Goal: Use online tool/utility: Utilize a website feature to perform a specific function

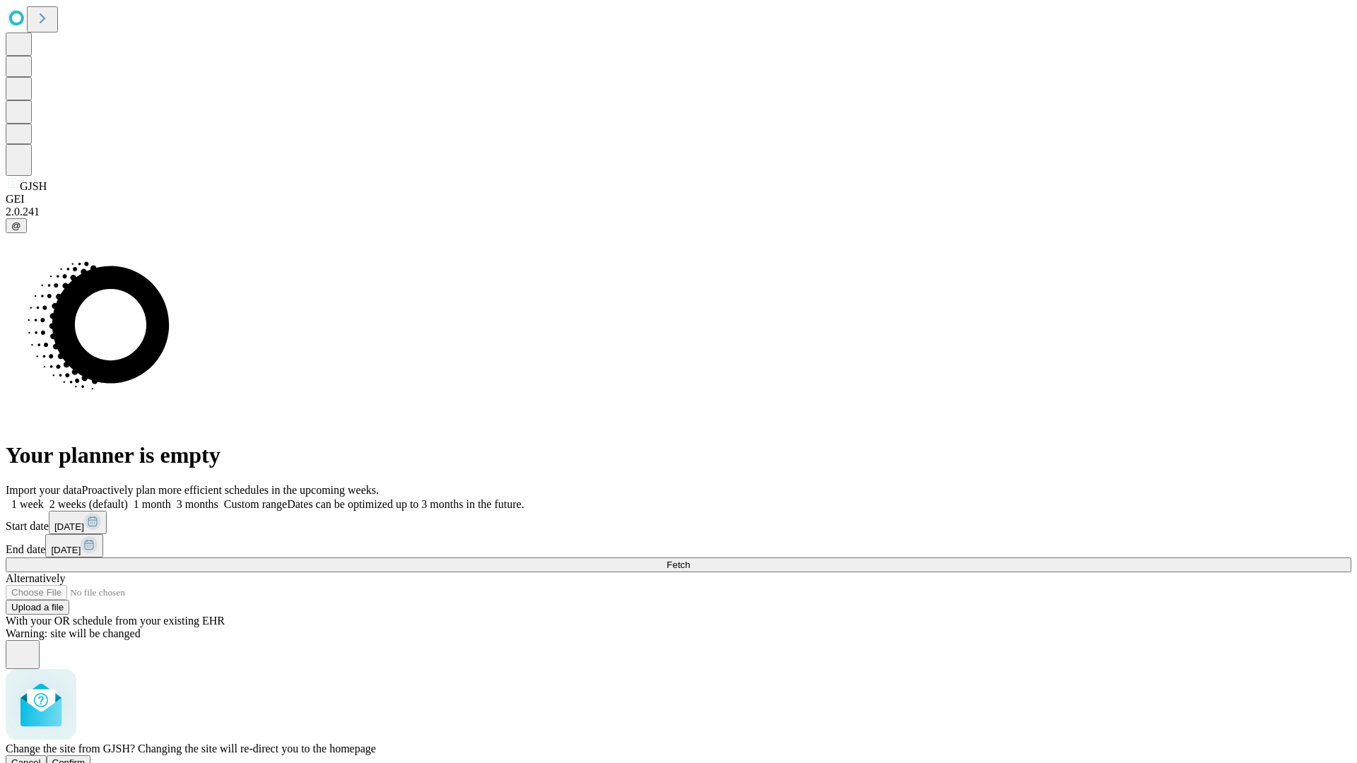
click at [86, 758] on span "Confirm" at bounding box center [68, 763] width 33 height 11
click at [44, 498] on label "1 week" at bounding box center [25, 504] width 38 height 12
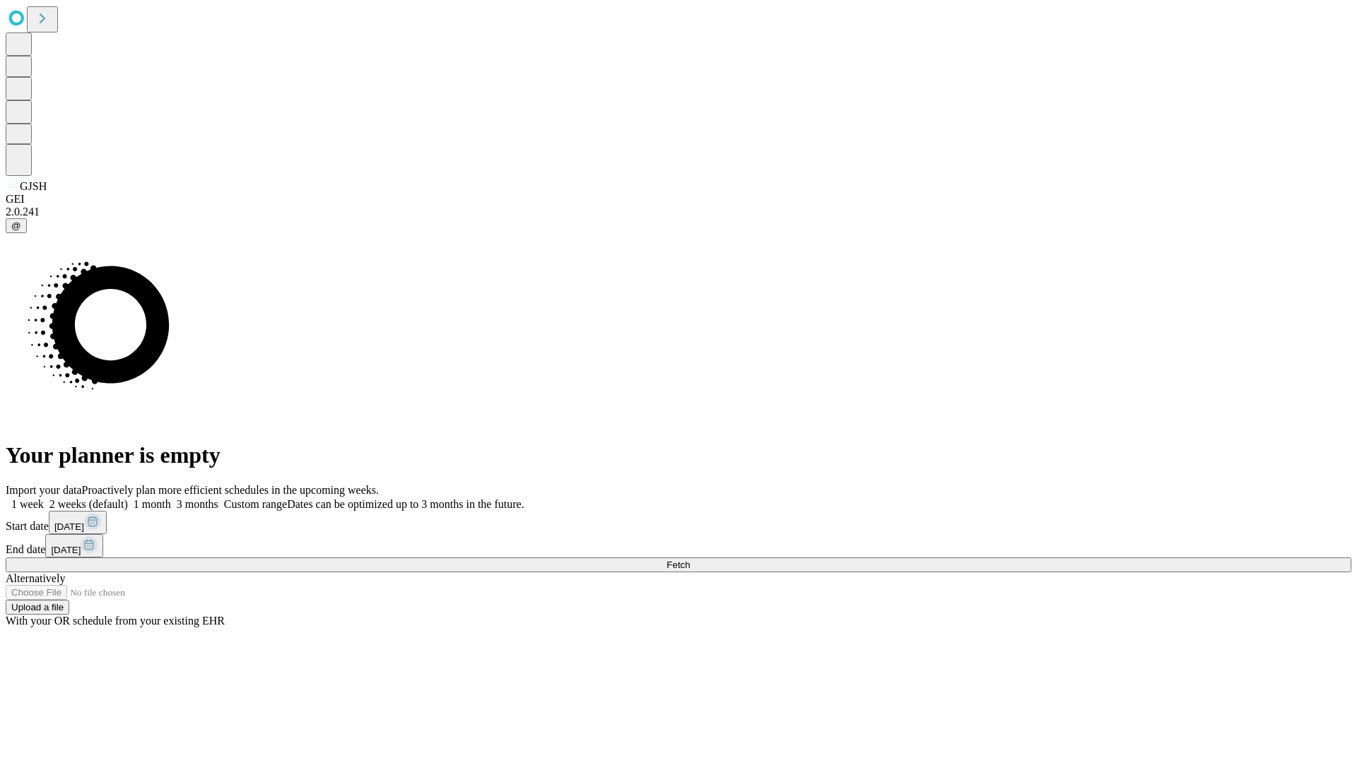
click at [690, 560] on span "Fetch" at bounding box center [677, 565] width 23 height 11
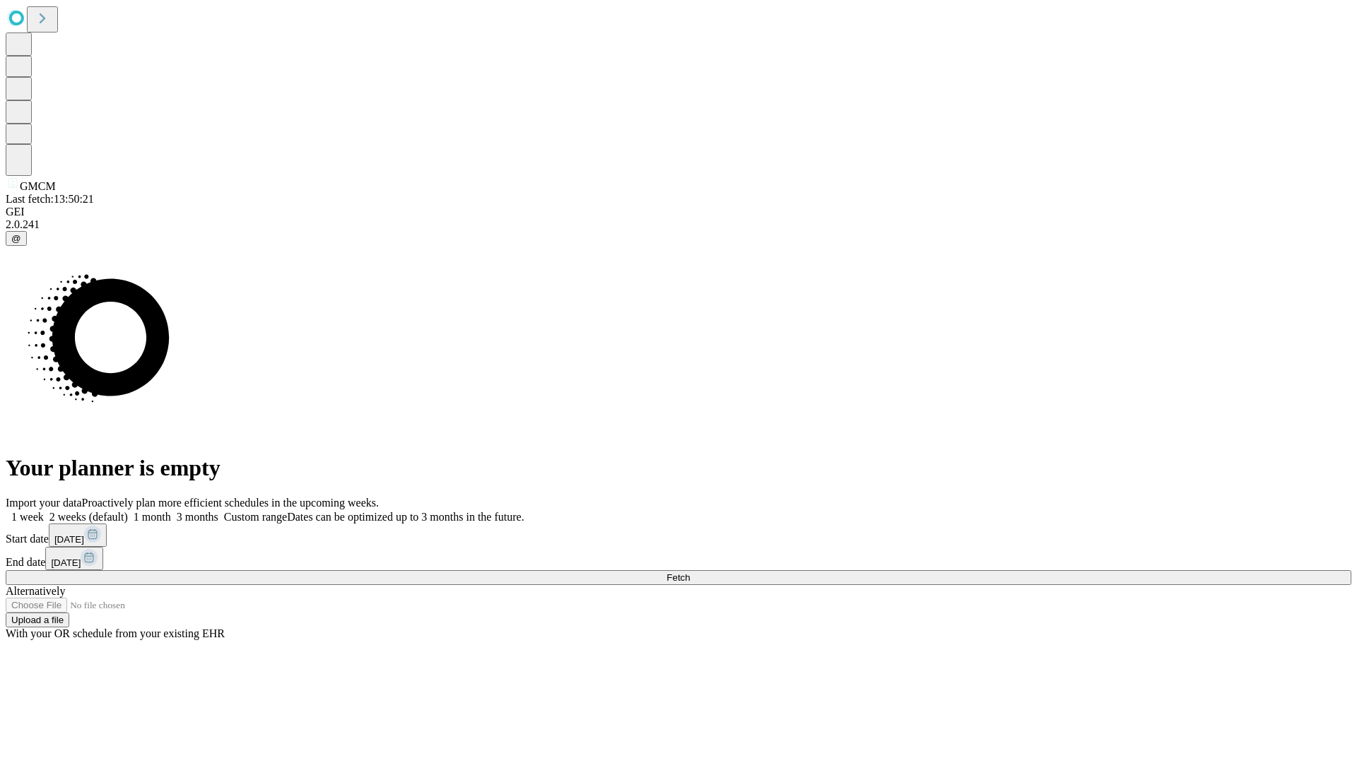
click at [44, 511] on label "1 week" at bounding box center [25, 517] width 38 height 12
click at [690, 572] on span "Fetch" at bounding box center [677, 577] width 23 height 11
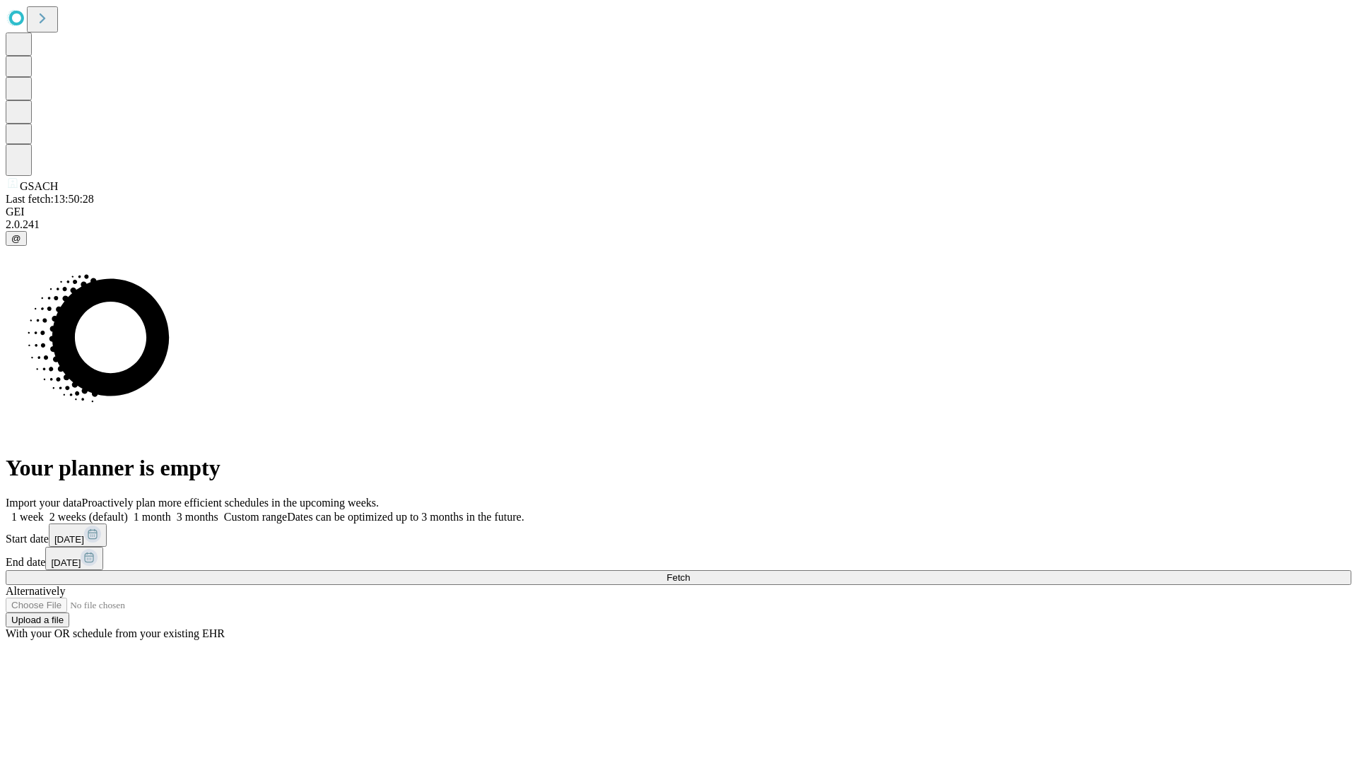
click at [44, 511] on label "1 week" at bounding box center [25, 517] width 38 height 12
click at [690, 572] on span "Fetch" at bounding box center [677, 577] width 23 height 11
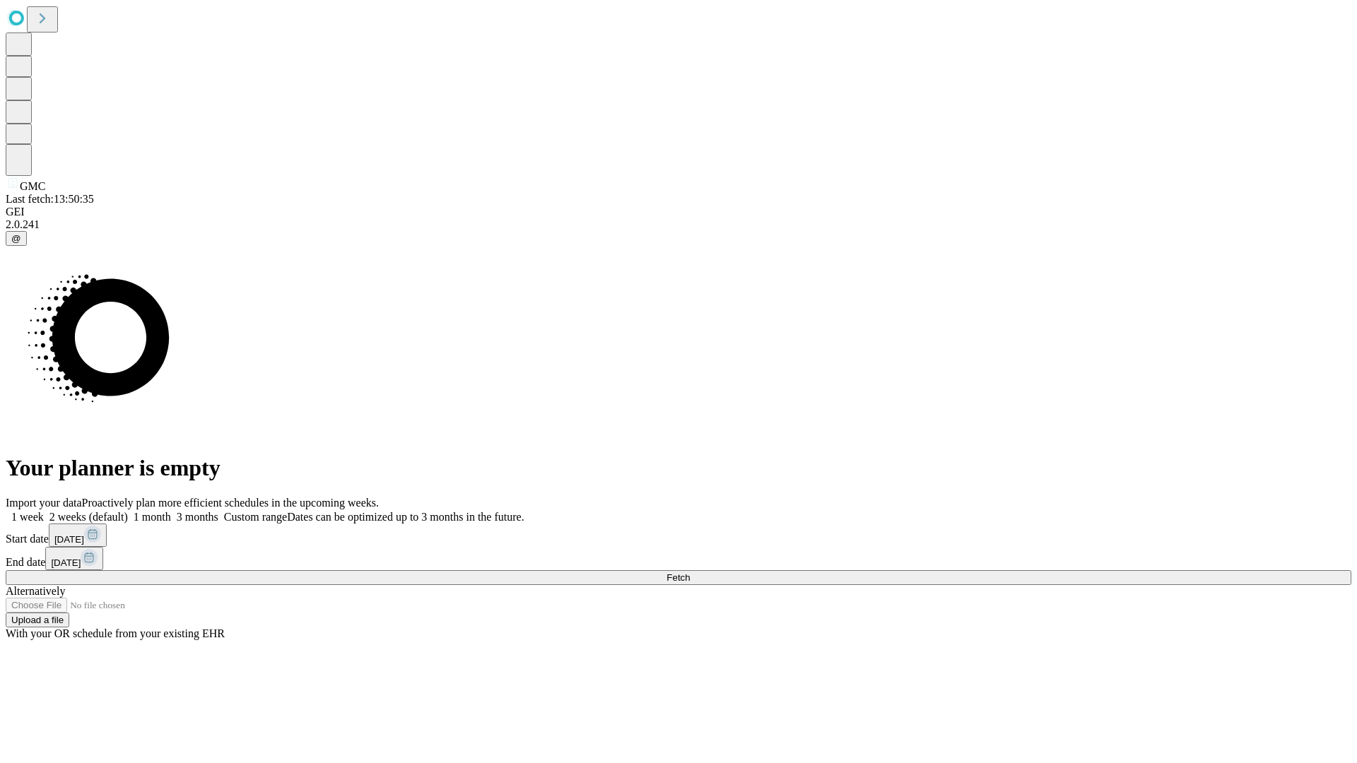
click at [44, 511] on label "1 week" at bounding box center [25, 517] width 38 height 12
click at [690, 572] on span "Fetch" at bounding box center [677, 577] width 23 height 11
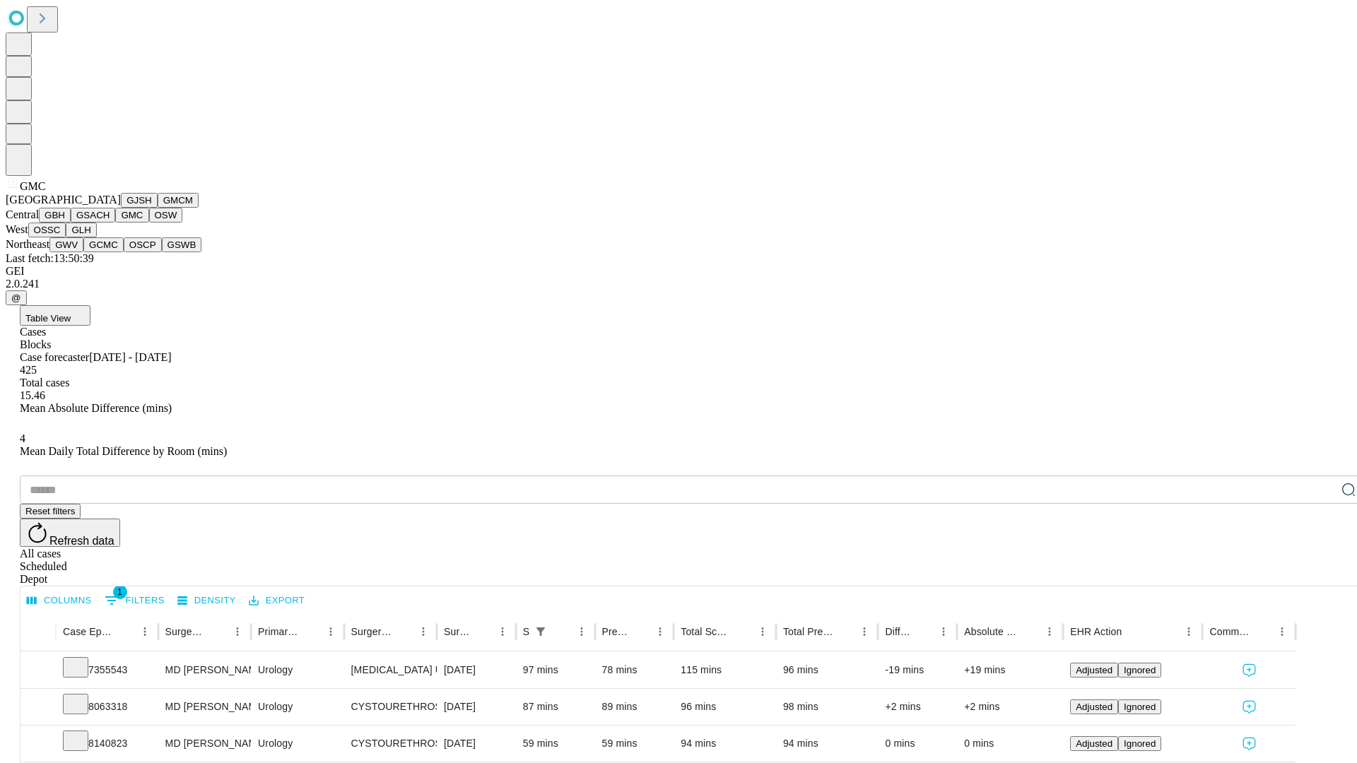
click at [149, 223] on button "OSW" at bounding box center [166, 215] width 34 height 15
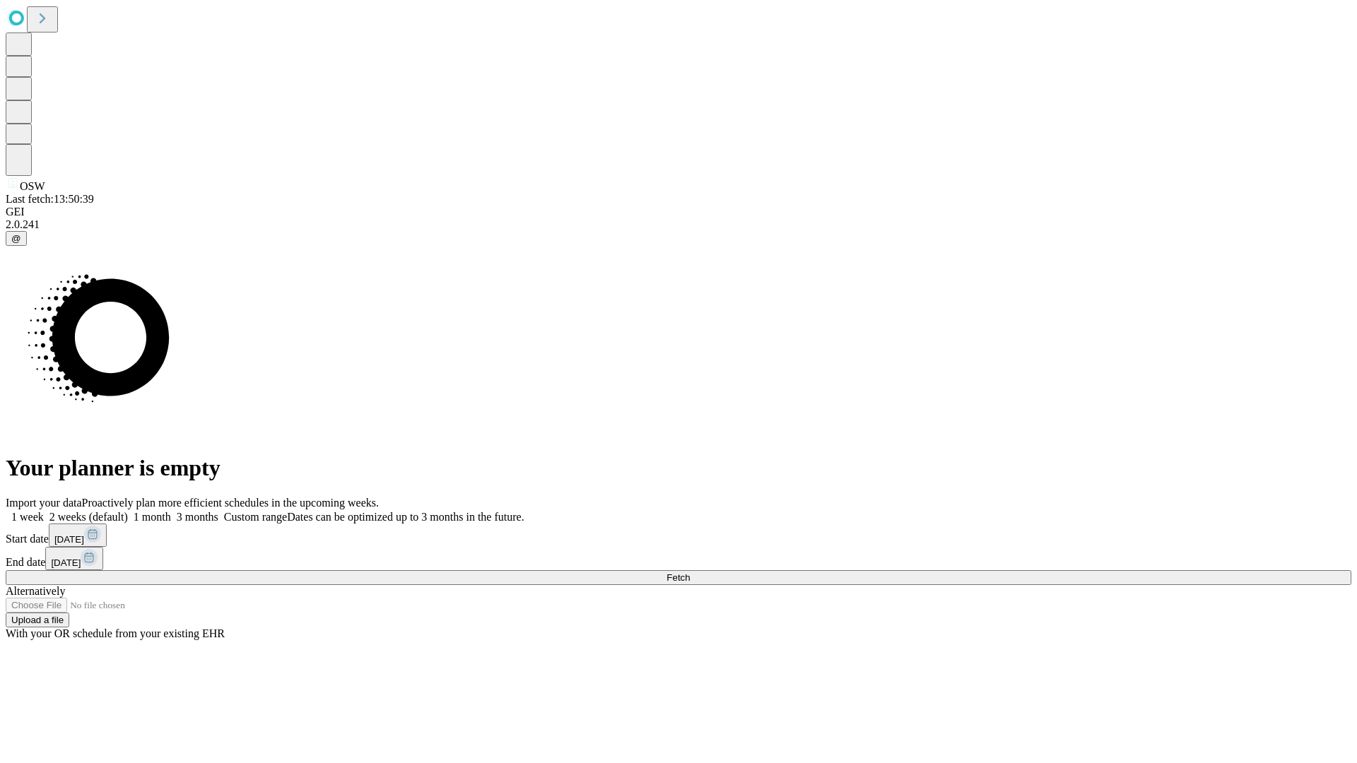
click at [44, 511] on label "1 week" at bounding box center [25, 517] width 38 height 12
click at [690, 572] on span "Fetch" at bounding box center [677, 577] width 23 height 11
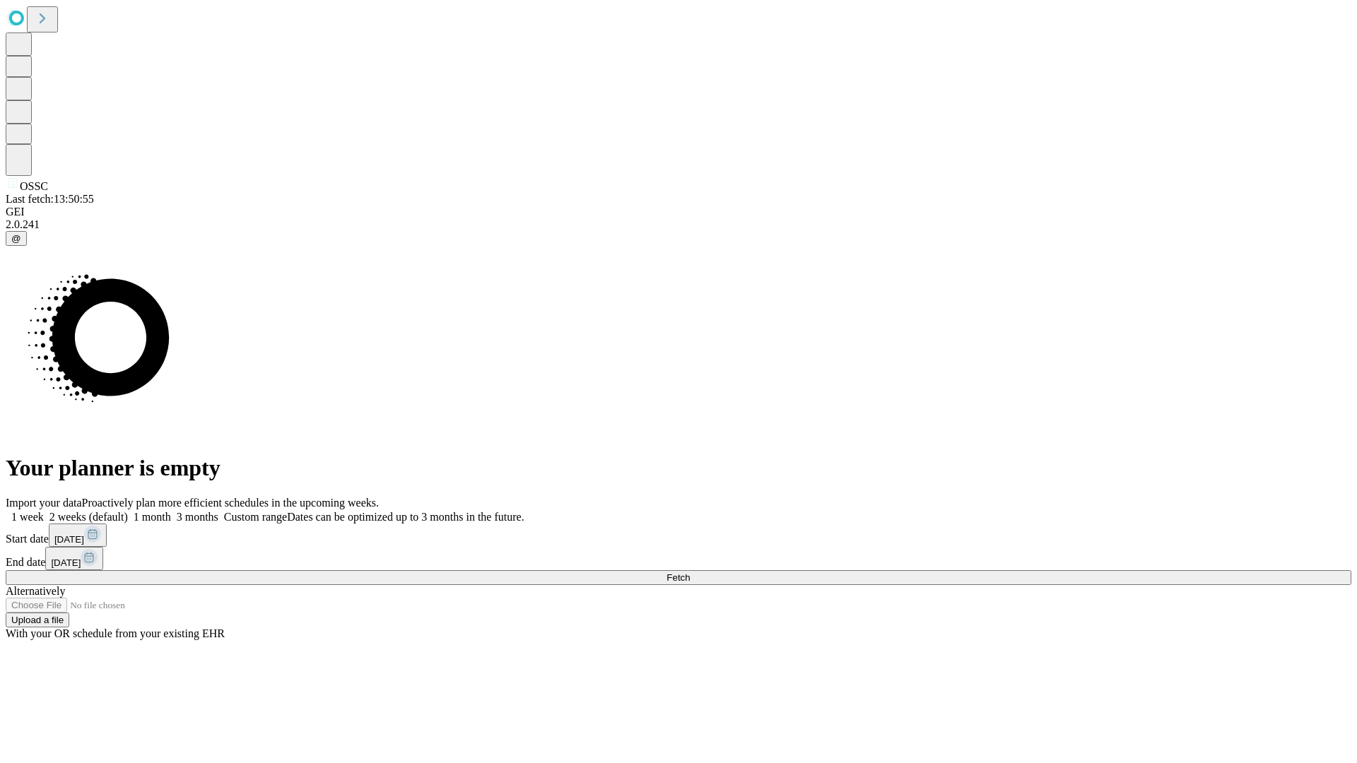
click at [44, 511] on label "1 week" at bounding box center [25, 517] width 38 height 12
click at [690, 572] on span "Fetch" at bounding box center [677, 577] width 23 height 11
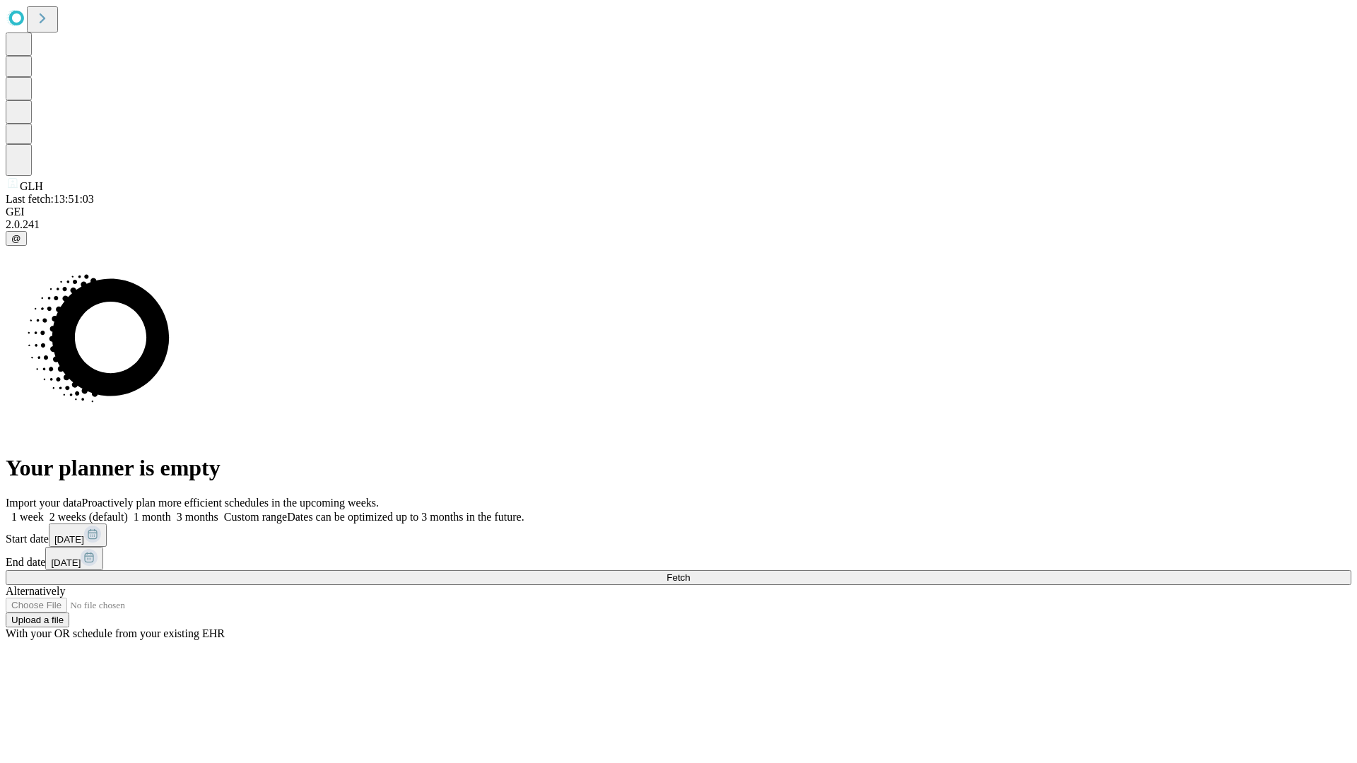
click at [690, 572] on span "Fetch" at bounding box center [677, 577] width 23 height 11
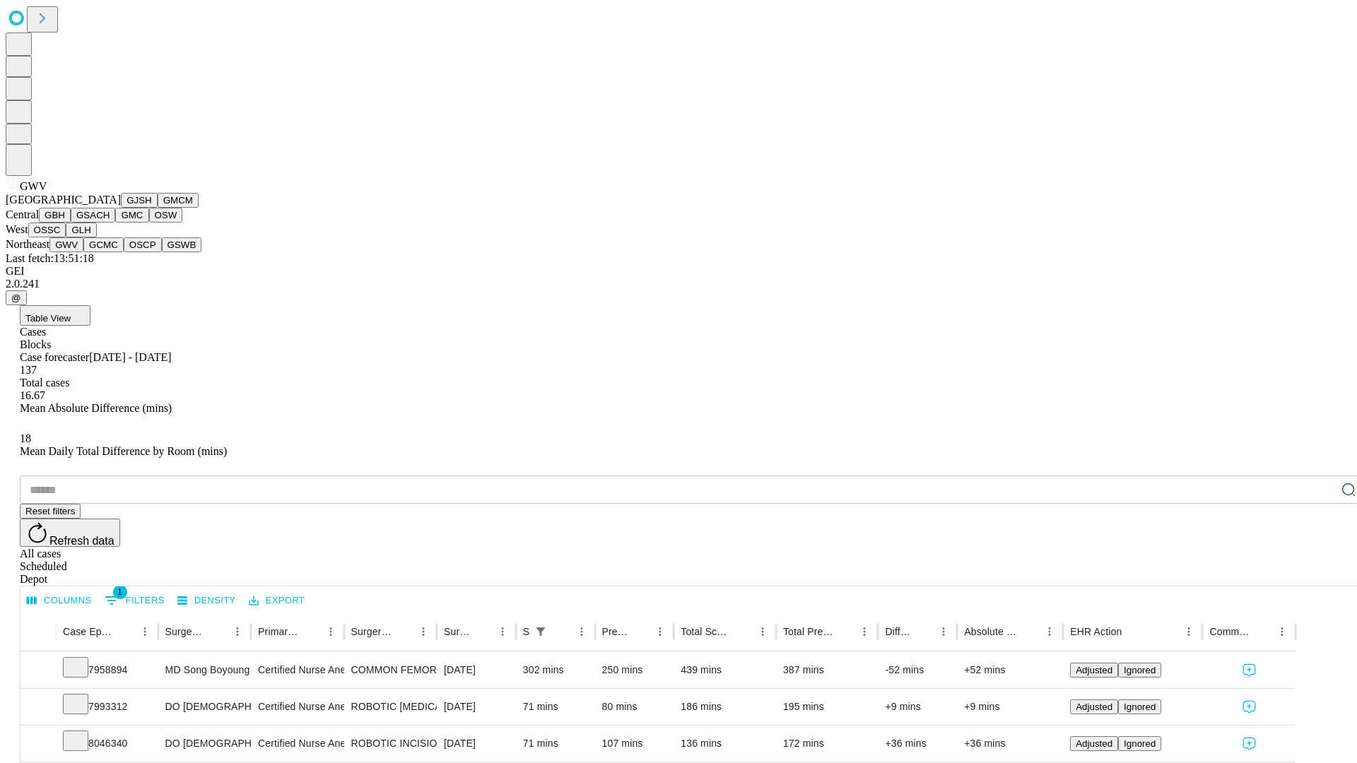
click at [110, 252] on button "GCMC" at bounding box center [103, 244] width 40 height 15
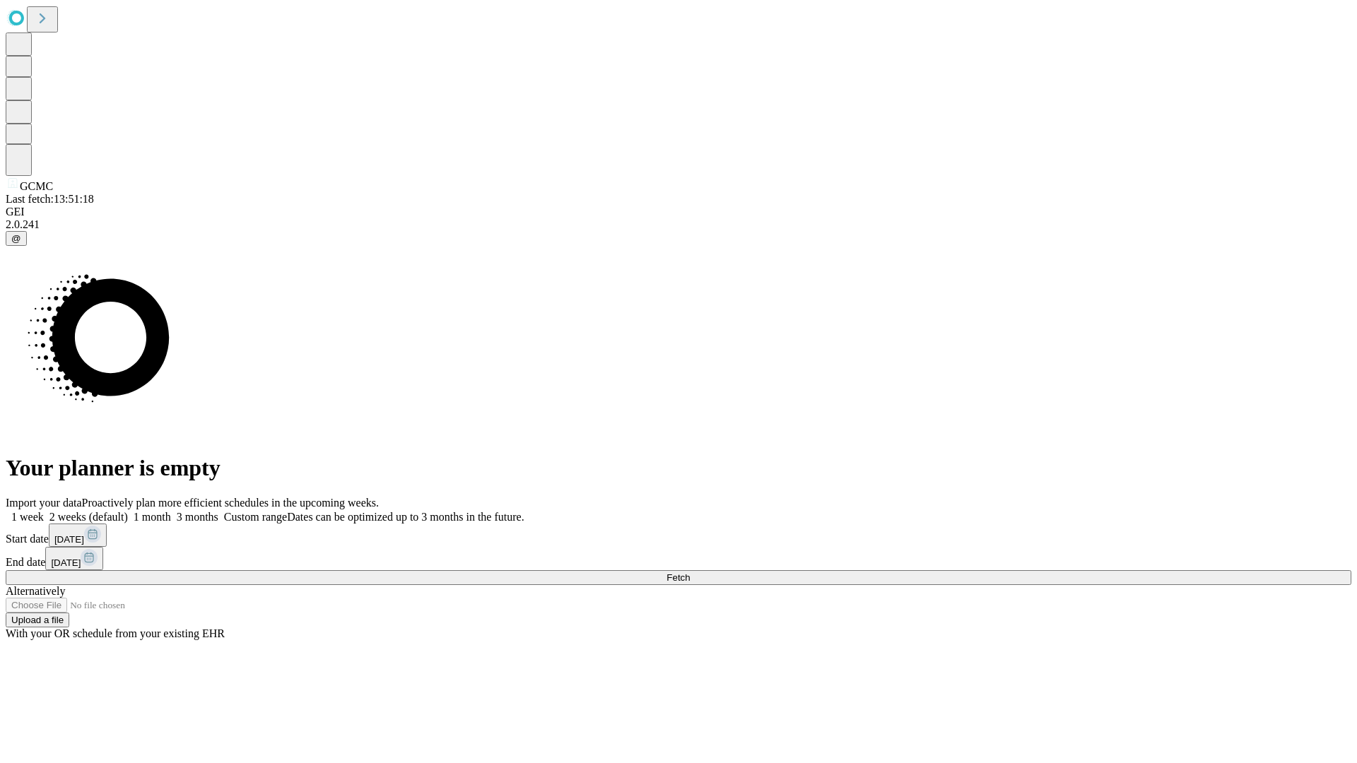
click at [44, 511] on label "1 week" at bounding box center [25, 517] width 38 height 12
click at [690, 572] on span "Fetch" at bounding box center [677, 577] width 23 height 11
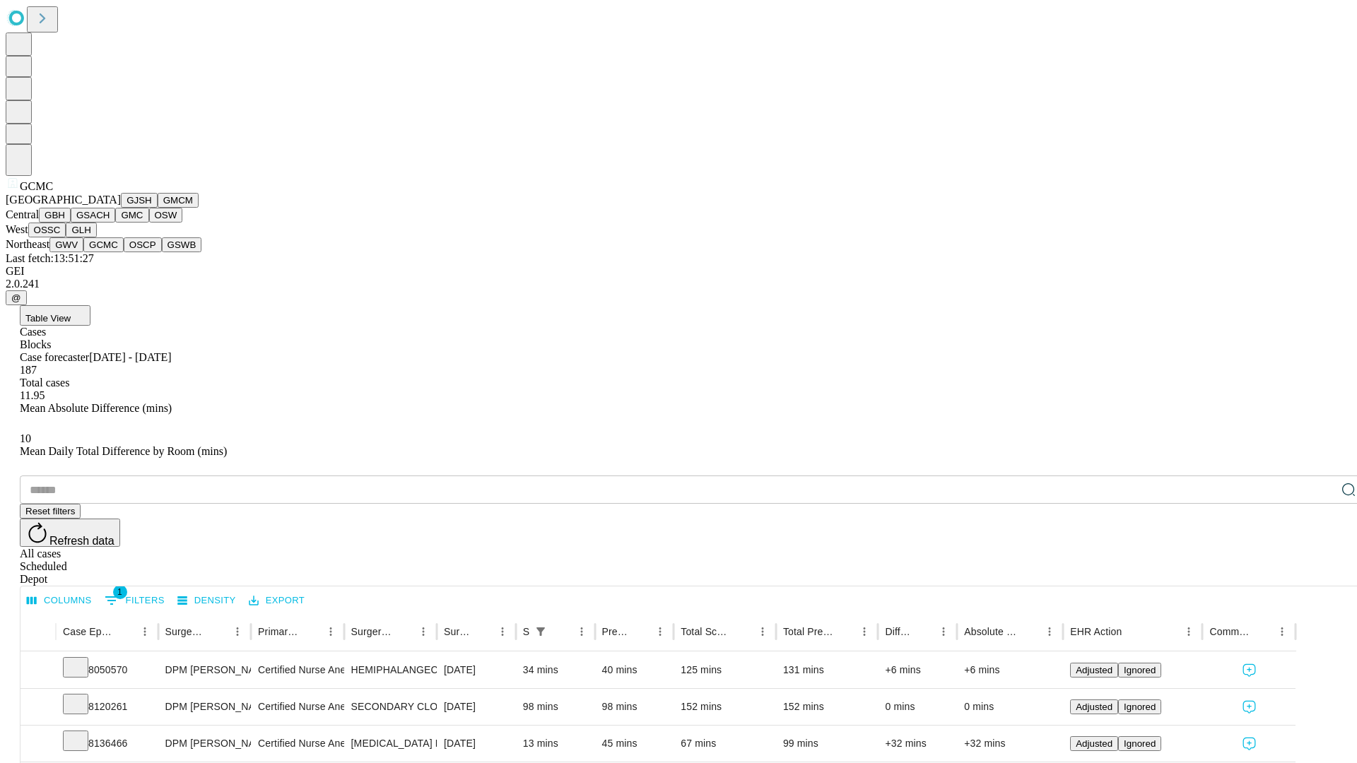
click at [124, 252] on button "OSCP" at bounding box center [143, 244] width 38 height 15
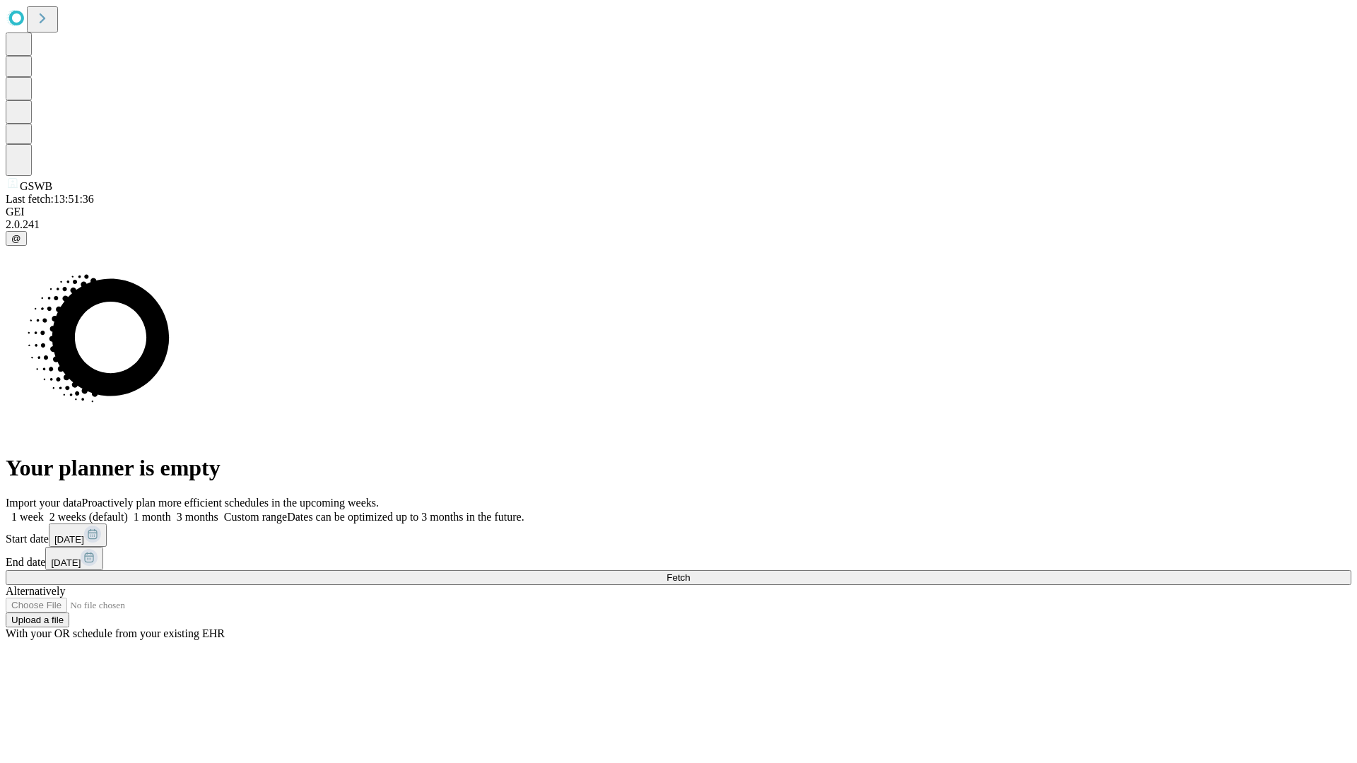
click at [44, 511] on label "1 week" at bounding box center [25, 517] width 38 height 12
click at [690, 572] on span "Fetch" at bounding box center [677, 577] width 23 height 11
